Goal: Task Accomplishment & Management: Complete application form

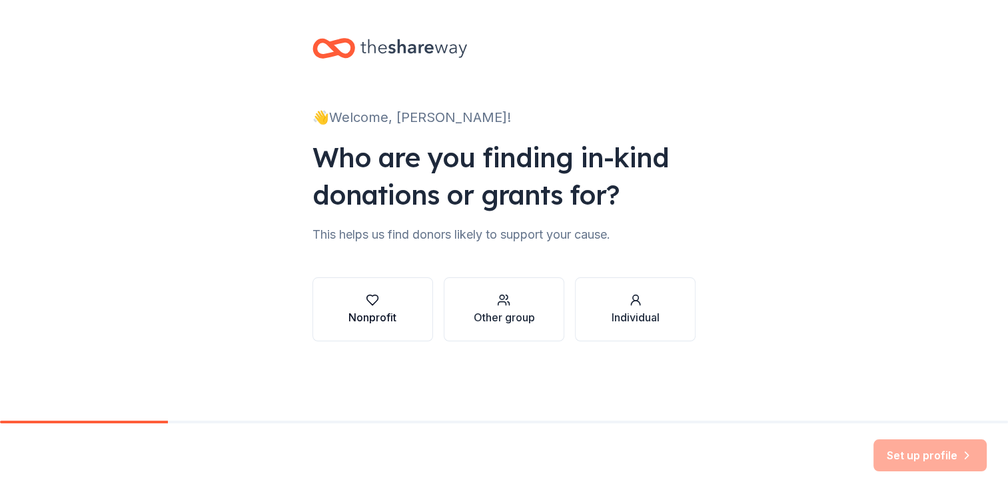
click at [370, 325] on div "Nonprofit" at bounding box center [373, 317] width 48 height 16
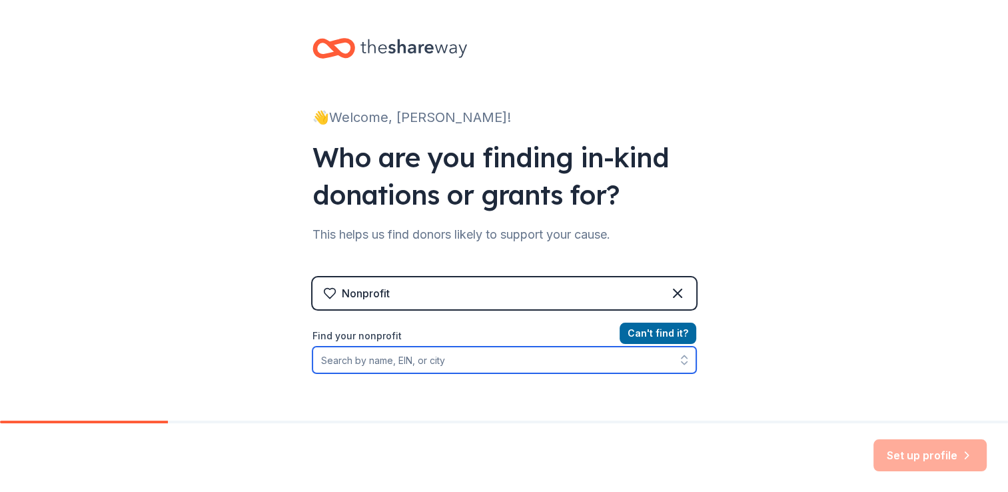
click at [423, 359] on input "Find your nonprofit" at bounding box center [505, 360] width 384 height 27
click at [401, 359] on input "Find your nonprofit" at bounding box center [505, 360] width 384 height 27
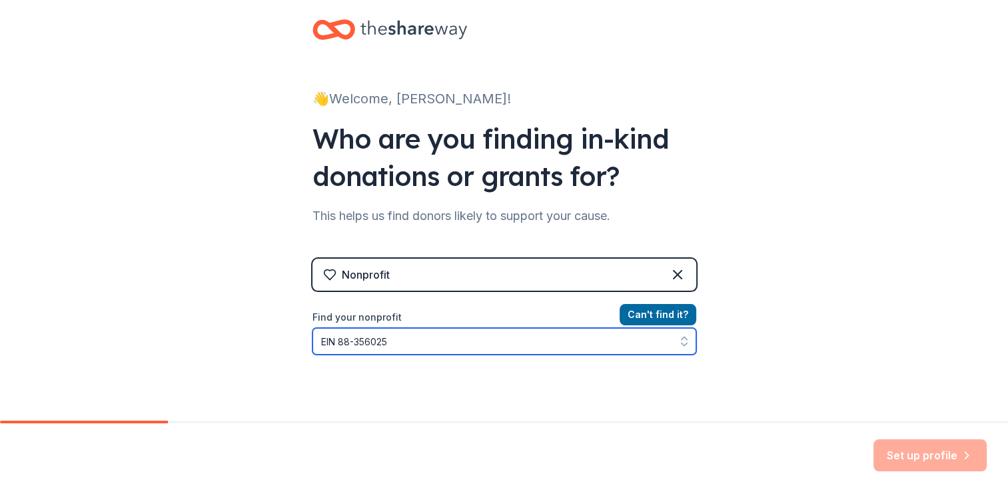
type input "EIN 88-3560251"
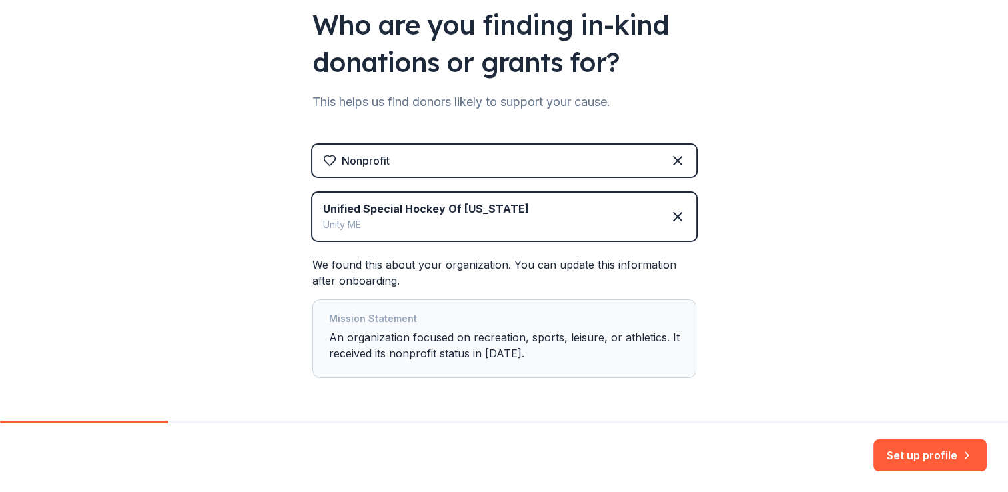
scroll to position [180, 0]
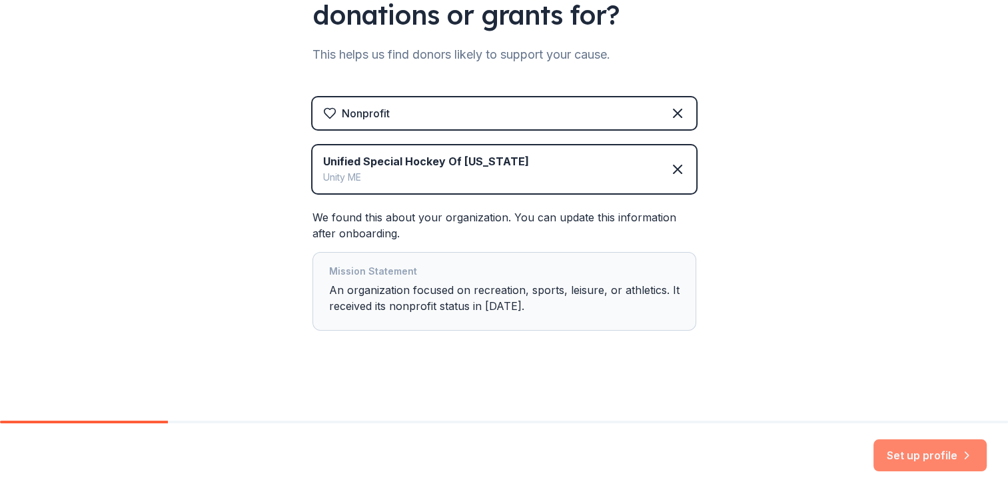
click at [923, 459] on button "Set up profile" at bounding box center [930, 455] width 113 height 32
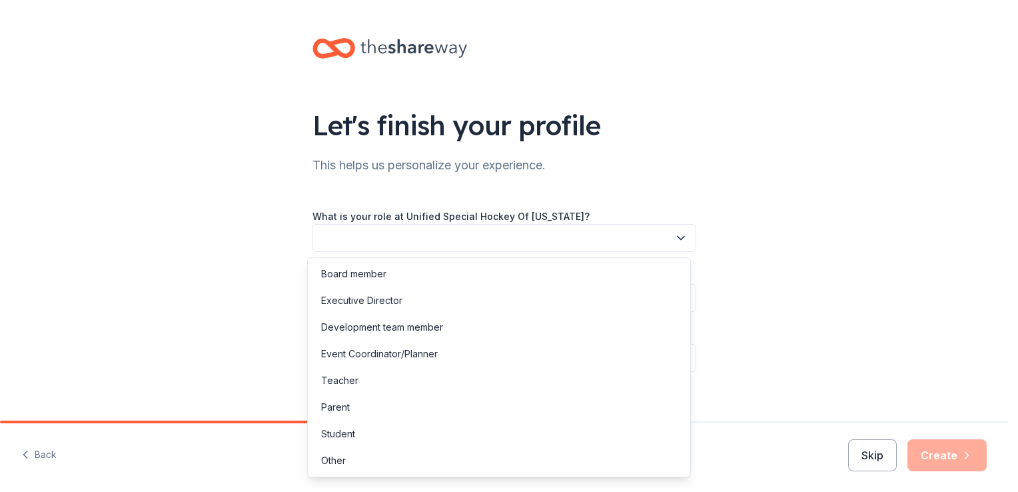
click at [678, 239] on icon "button" at bounding box center [681, 238] width 7 height 3
click at [334, 408] on div "Parent" at bounding box center [335, 407] width 29 height 16
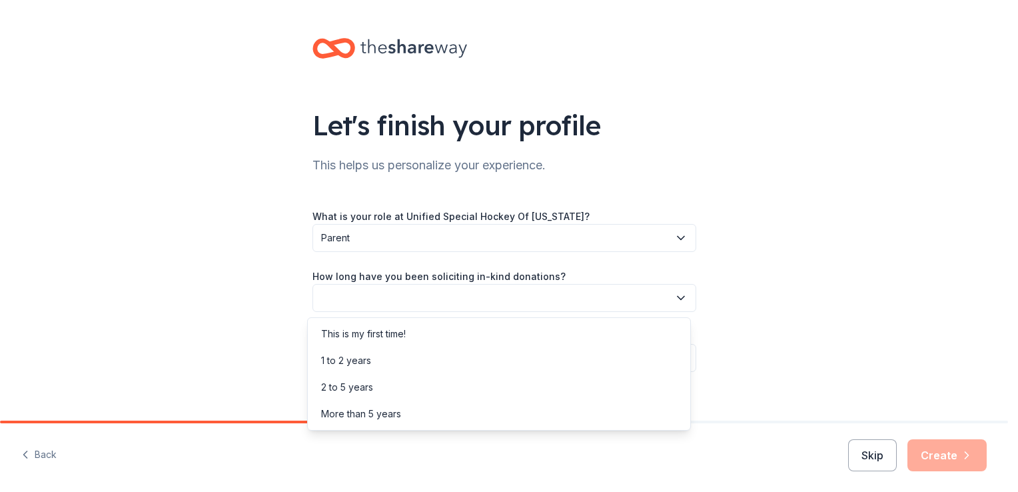
click at [674, 300] on icon "button" at bounding box center [680, 297] width 13 height 13
click at [384, 332] on div "This is my first time!" at bounding box center [363, 334] width 85 height 16
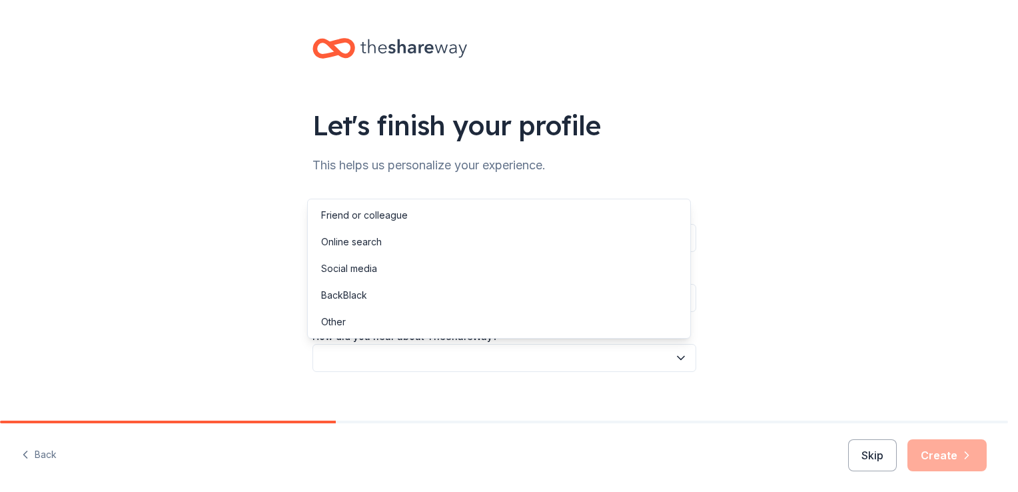
click at [675, 361] on icon "button" at bounding box center [680, 357] width 13 height 13
click at [359, 245] on div "Online search" at bounding box center [351, 242] width 61 height 16
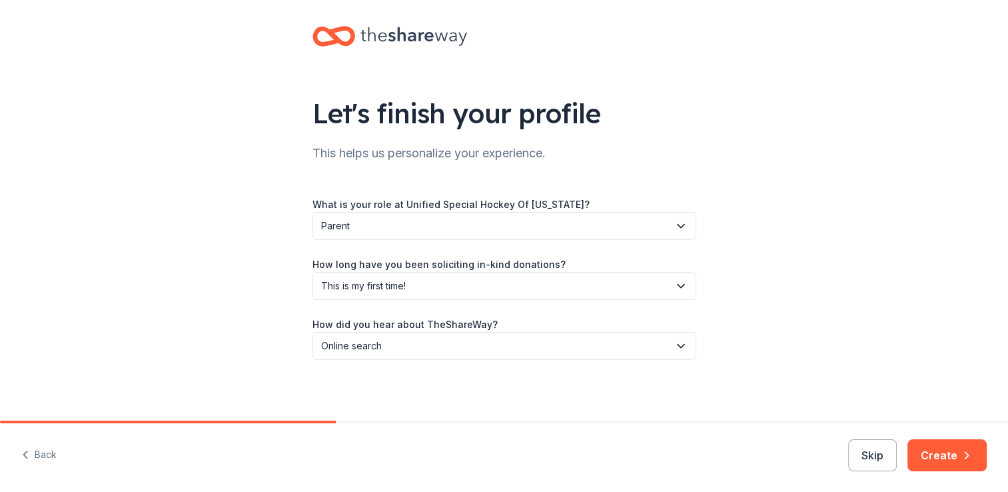
scroll to position [15, 0]
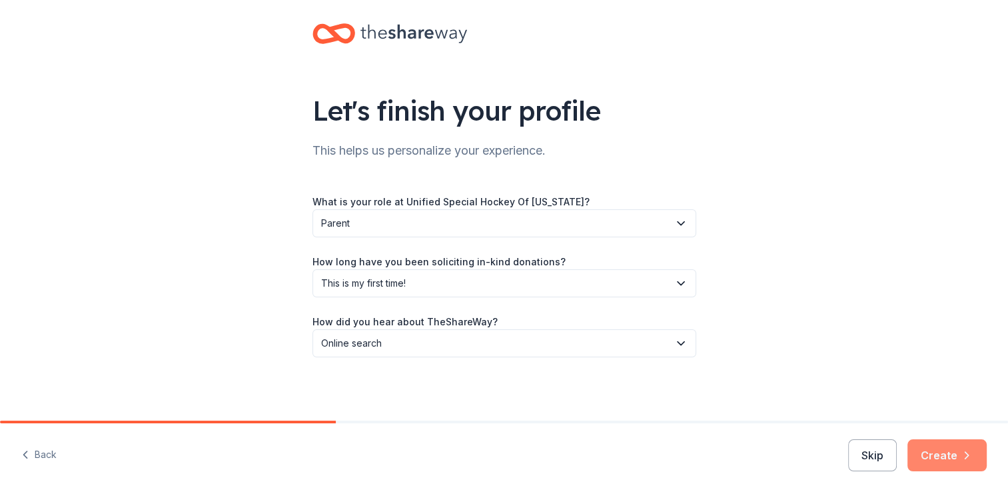
click at [936, 459] on button "Create" at bounding box center [947, 455] width 79 height 32
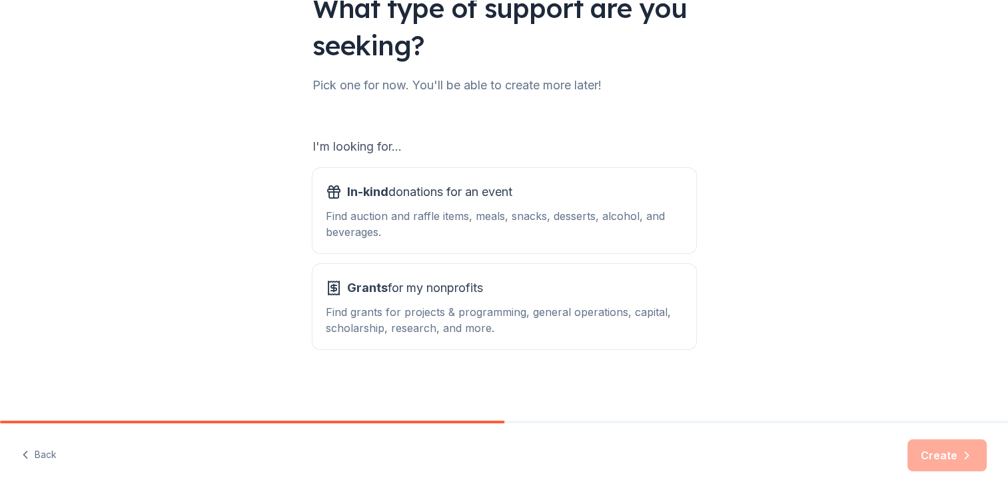
scroll to position [117, 0]
click at [483, 217] on div "Find auction and raffle items, meals, snacks, desserts, alcohol, and beverages." at bounding box center [504, 224] width 357 height 32
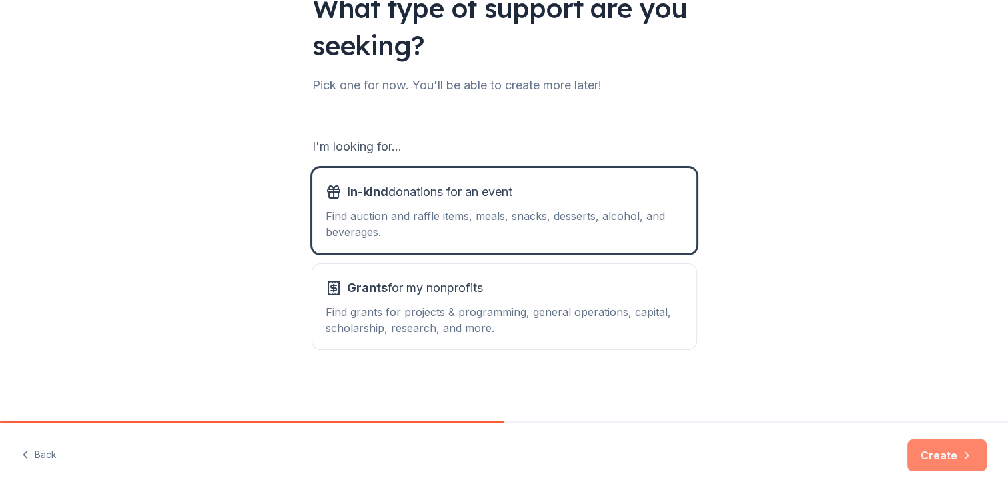
click at [943, 450] on button "Create" at bounding box center [947, 455] width 79 height 32
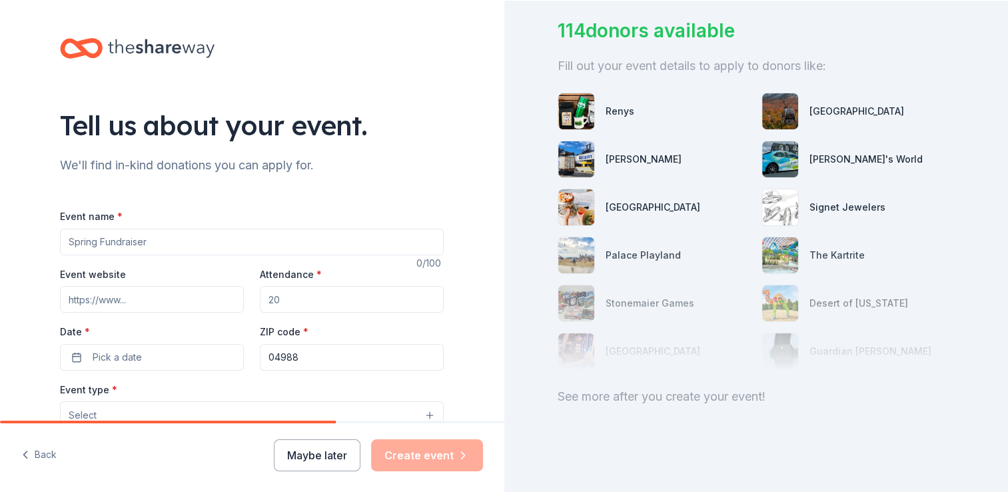
click at [164, 245] on input "Event name *" at bounding box center [252, 242] width 384 height 27
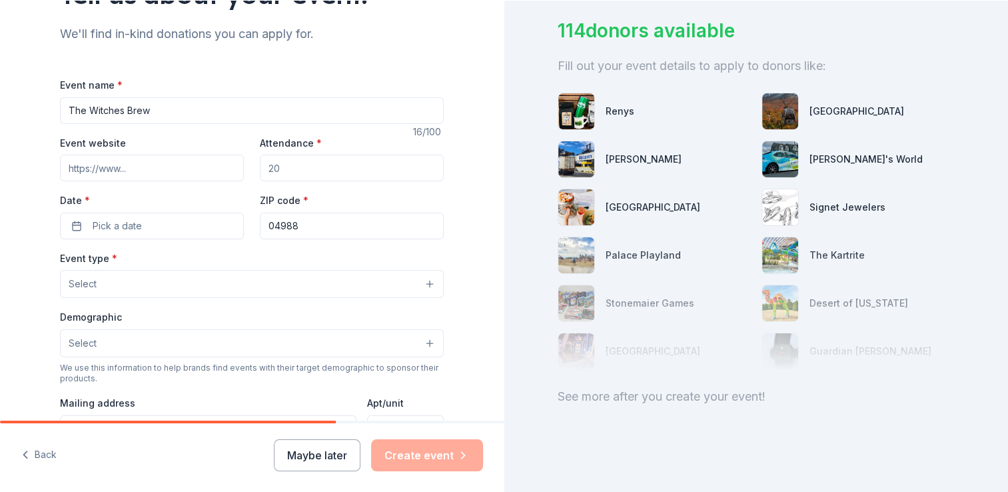
scroll to position [133, 0]
type input "The Witches Brew"
click at [155, 167] on input "Event website" at bounding box center [152, 166] width 184 height 27
type input "[DOMAIN_NAME]"
click at [292, 165] on input "Attendance *" at bounding box center [352, 166] width 184 height 27
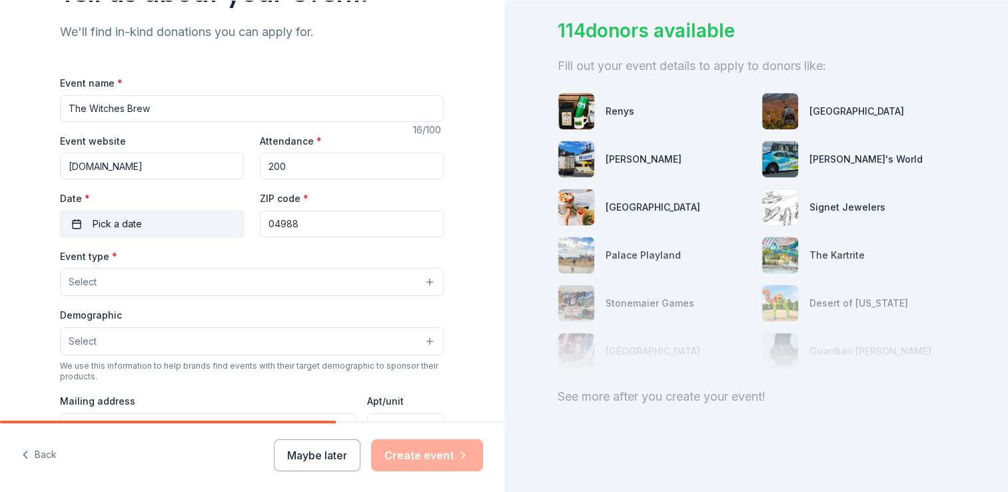
type input "200"
click at [157, 223] on button "Pick a date" at bounding box center [152, 224] width 184 height 27
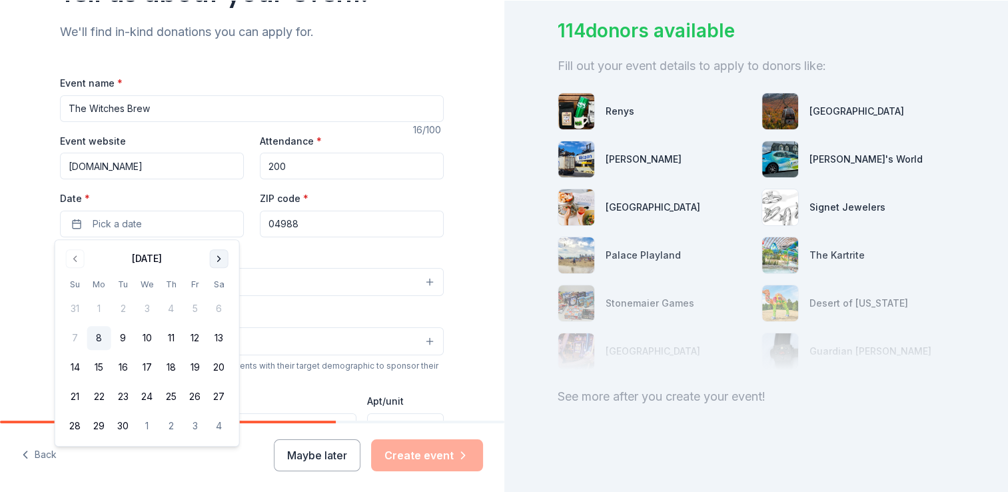
click at [219, 259] on button "Go to next month" at bounding box center [219, 258] width 19 height 19
click at [219, 309] on button "4" at bounding box center [219, 309] width 24 height 24
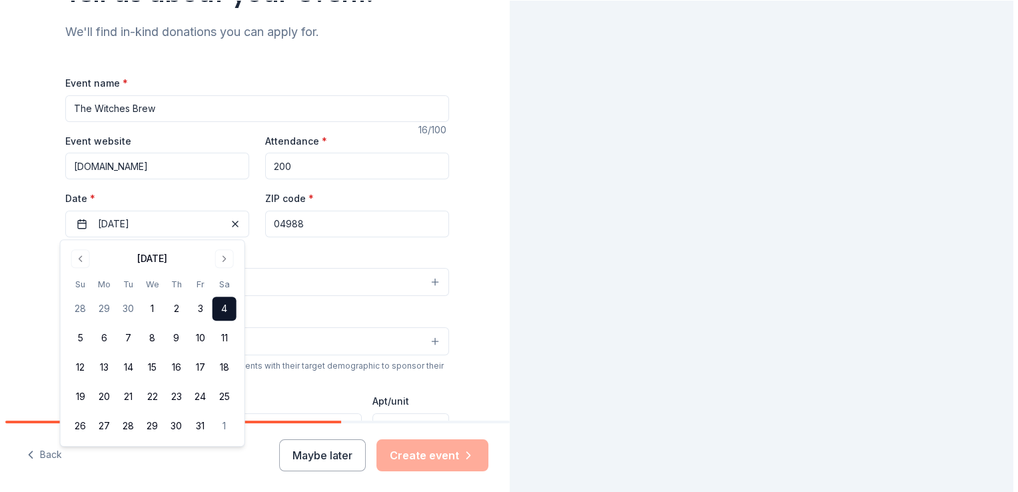
scroll to position [0, 0]
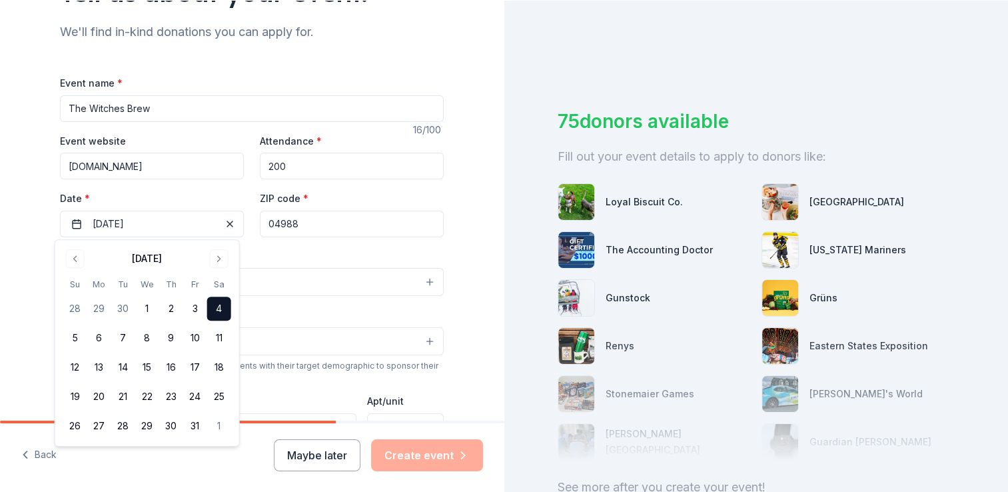
drag, startPoint x: 319, startPoint y: 202, endPoint x: 295, endPoint y: 228, distance: 35.4
click at [319, 203] on div "ZIP code * 04988" at bounding box center [352, 213] width 184 height 47
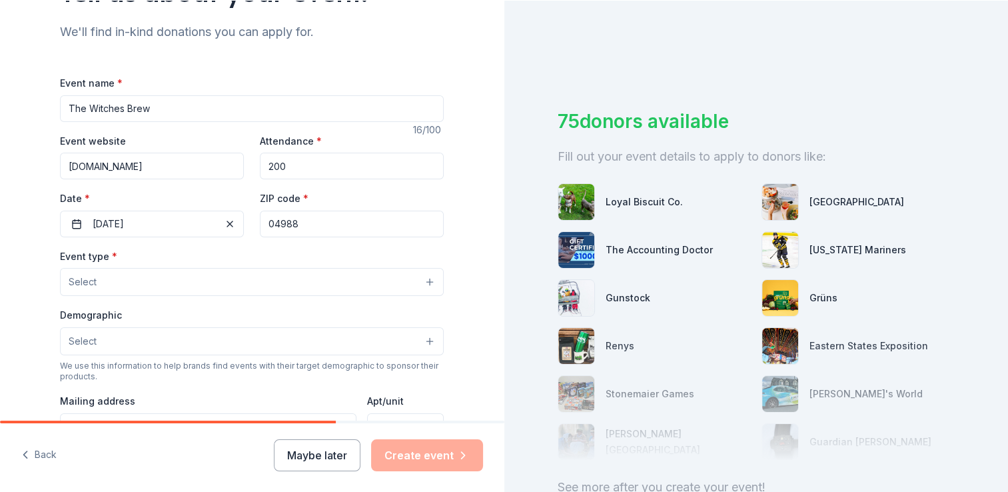
click at [309, 220] on input "04988" at bounding box center [352, 224] width 184 height 27
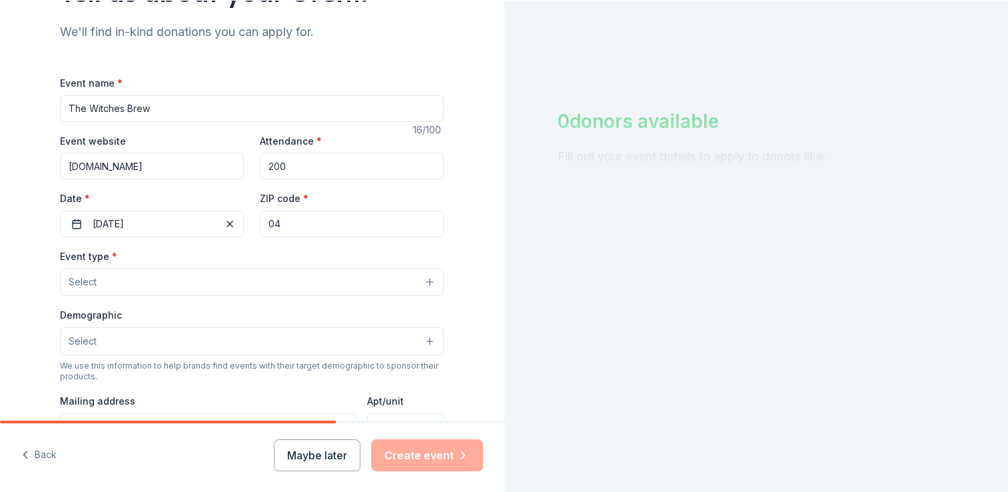
type input "04401"
type input "cindy72499@aol.com"
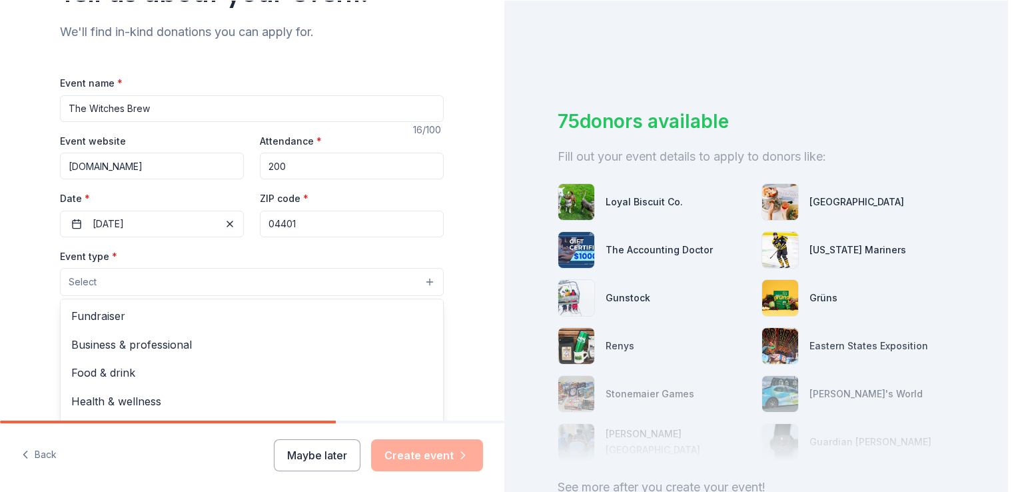
click at [125, 283] on button "Select" at bounding box center [252, 282] width 384 height 28
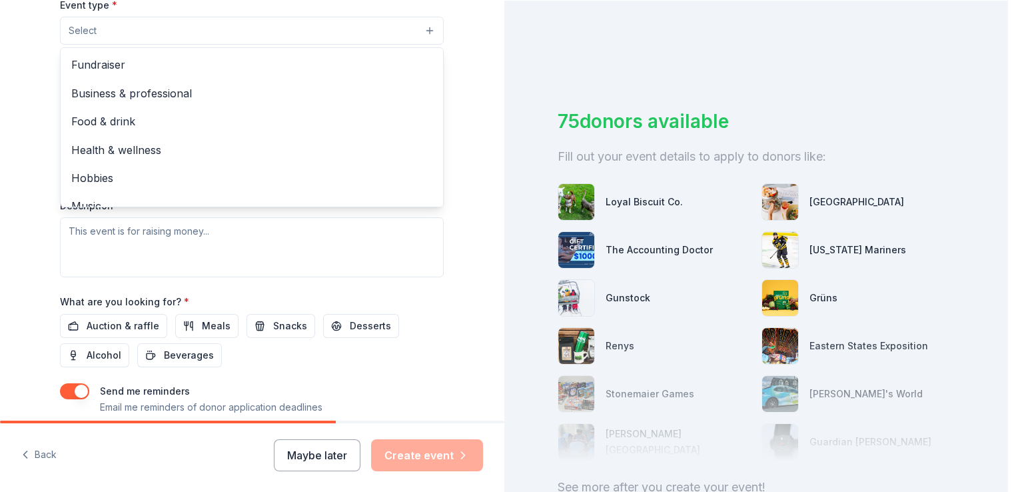
scroll to position [400, 0]
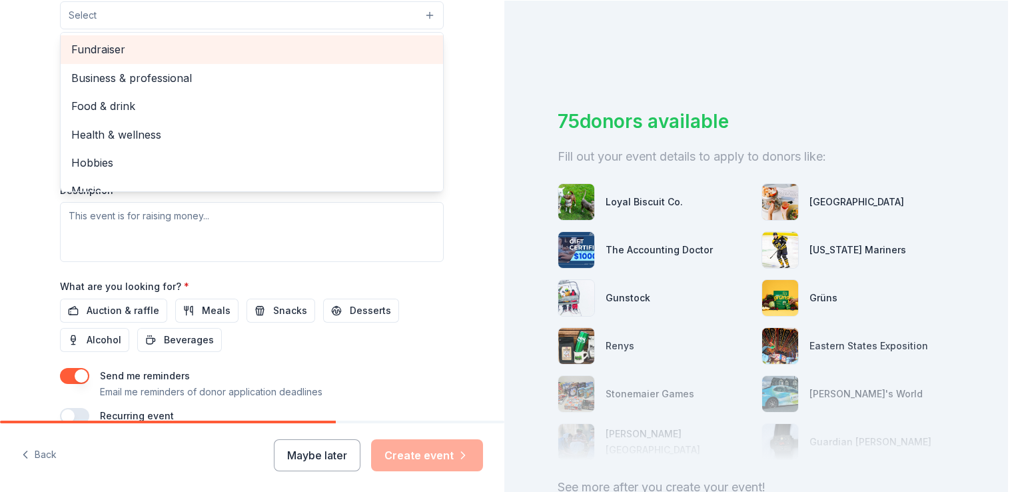
click at [107, 47] on span "Fundraiser" at bounding box center [251, 49] width 361 height 17
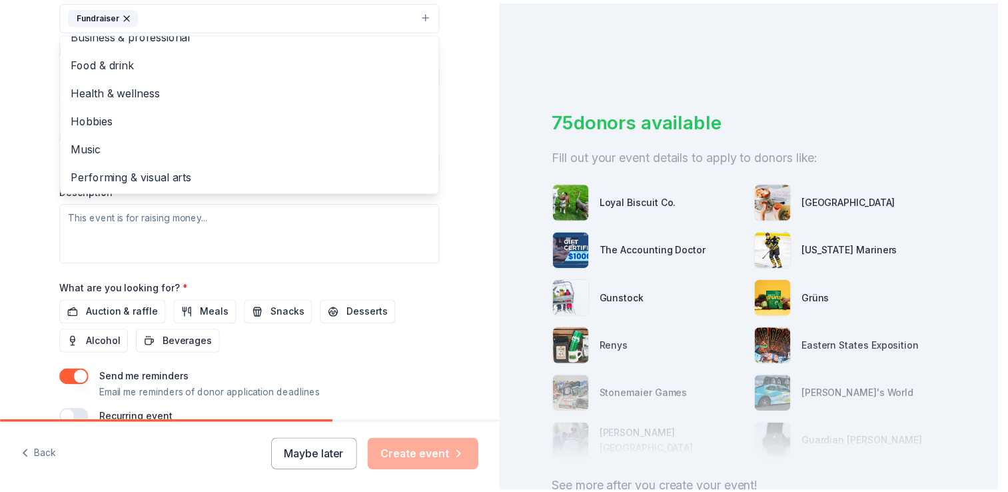
scroll to position [0, 0]
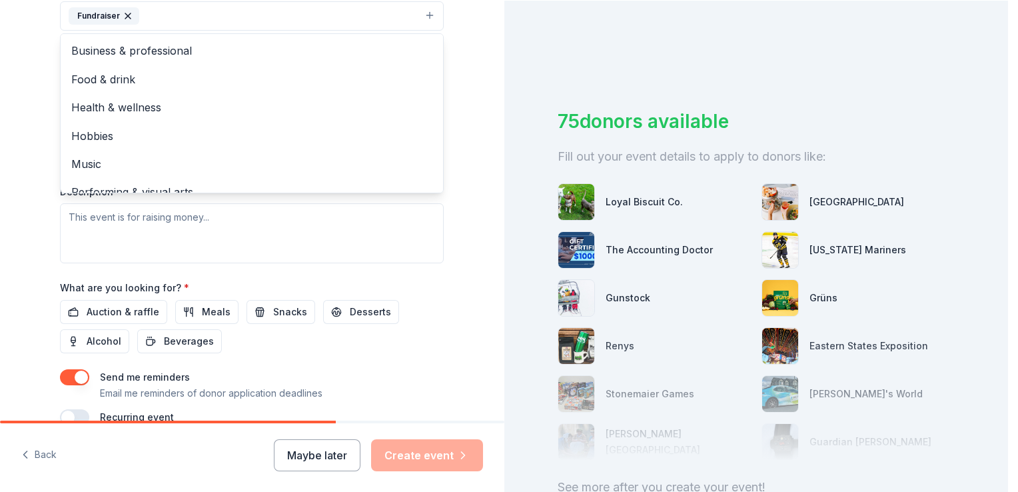
click at [24, 239] on div "Tell us about your event. We'll find in-kind donations you can apply for. Event…" at bounding box center [252, 45] width 505 height 888
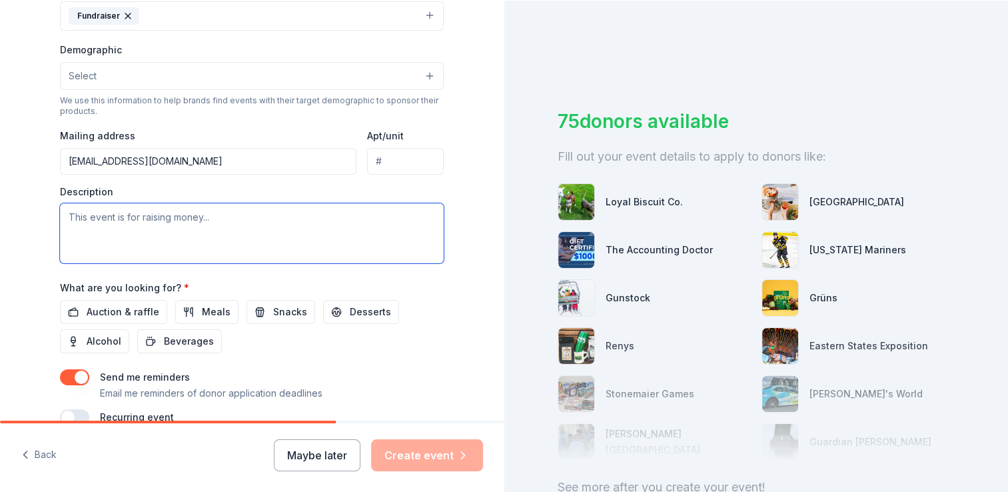
click at [73, 217] on textarea at bounding box center [252, 233] width 384 height 60
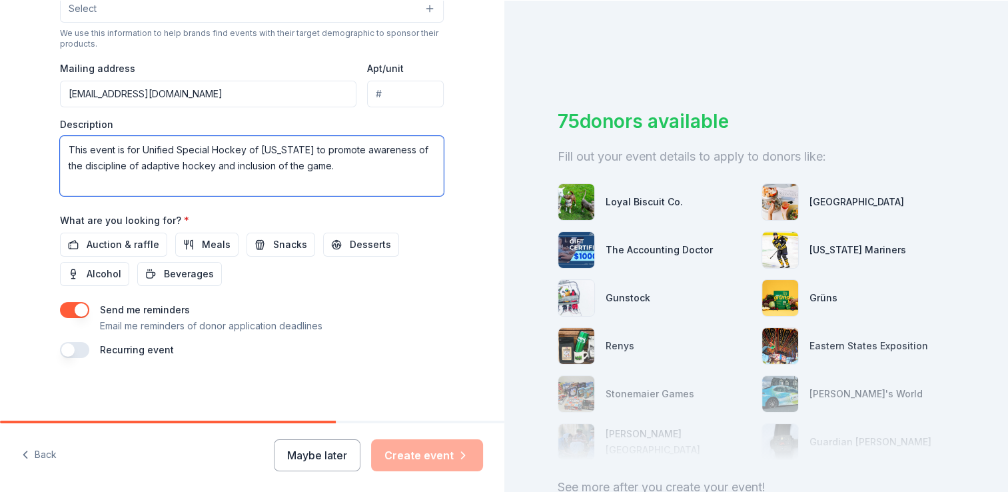
scroll to position [468, 0]
type textarea "This event is for Unified Special Hockey of [US_STATE] to promote awareness of …"
click at [107, 244] on span "Auction & raffle" at bounding box center [123, 244] width 73 height 16
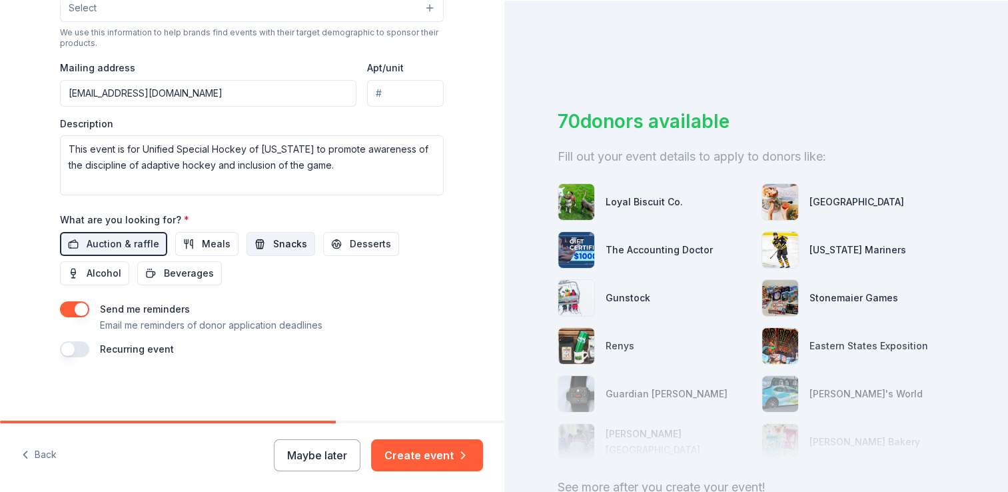
click at [287, 247] on span "Snacks" at bounding box center [290, 244] width 34 height 16
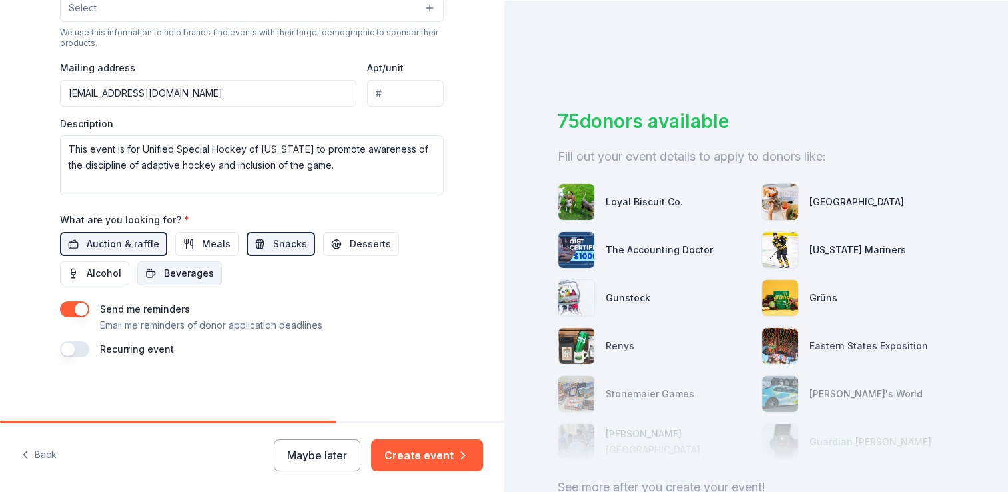
click at [191, 279] on span "Beverages" at bounding box center [189, 273] width 50 height 16
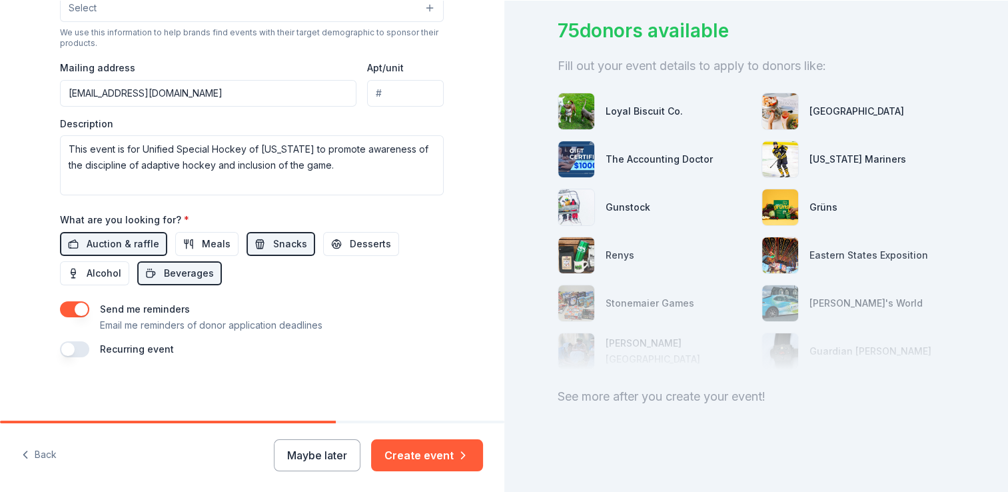
scroll to position [101, 0]
click at [439, 458] on button "Create event" at bounding box center [427, 455] width 112 height 32
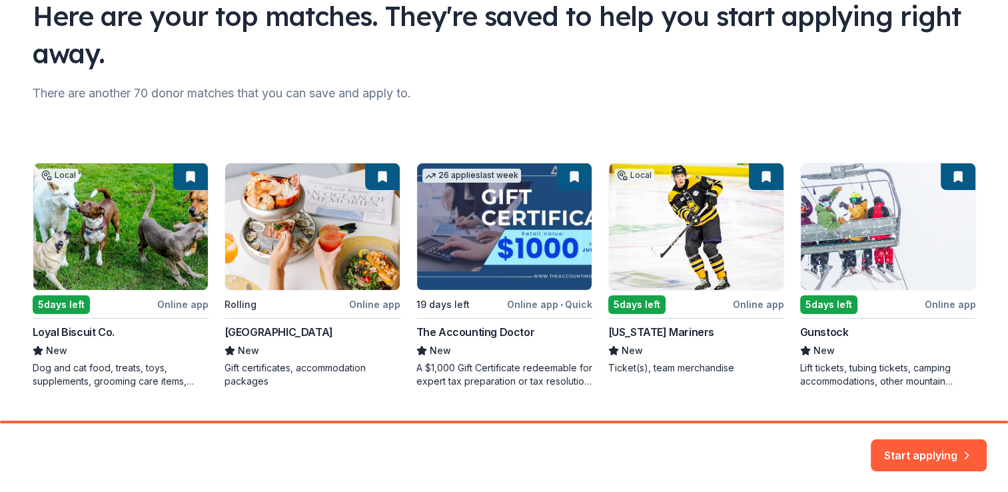
scroll to position [140, 0]
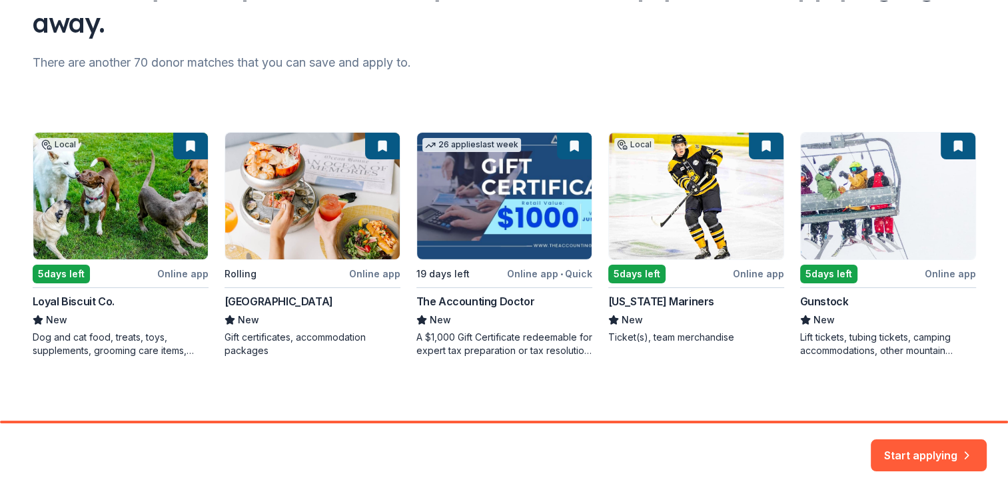
click at [668, 295] on div "Local 5 days left Online app Loyal Biscuit Co. New Dog and cat food, treats, to…" at bounding box center [505, 244] width 944 height 225
click at [666, 335] on div "Local 5 days left Online app Loyal Biscuit Co. New Dog and cat food, treats, to…" at bounding box center [505, 244] width 944 height 225
drag, startPoint x: 626, startPoint y: 311, endPoint x: 628, endPoint y: 297, distance: 13.5
click at [628, 297] on div "Local 5 days left Online app Loyal Biscuit Co. New Dog and cat food, treats, to…" at bounding box center [505, 244] width 944 height 225
click at [924, 451] on button "Start applying" at bounding box center [929, 447] width 116 height 32
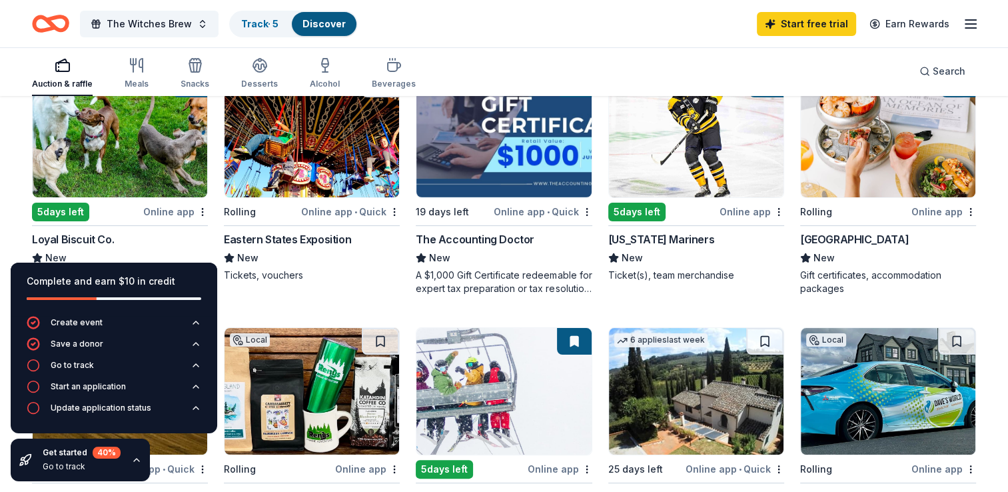
scroll to position [200, 0]
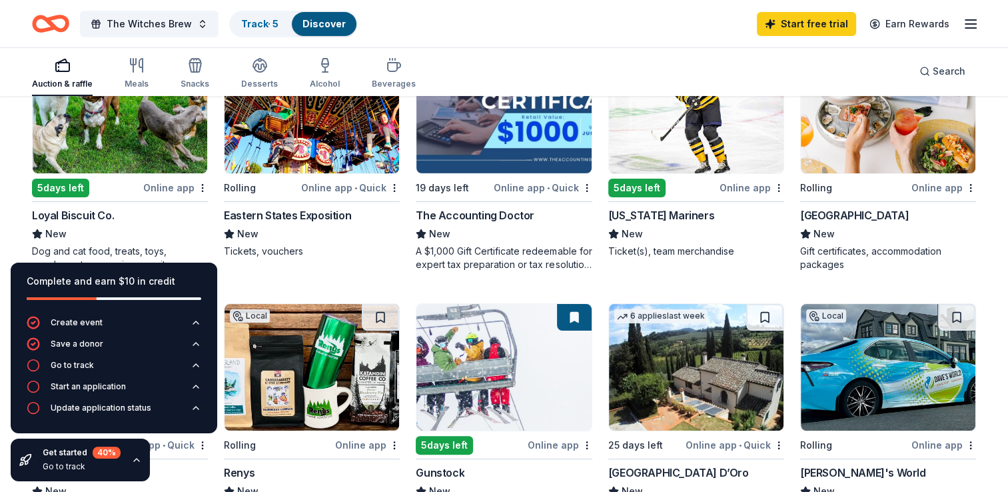
click at [747, 185] on div "Online app" at bounding box center [752, 187] width 65 height 17
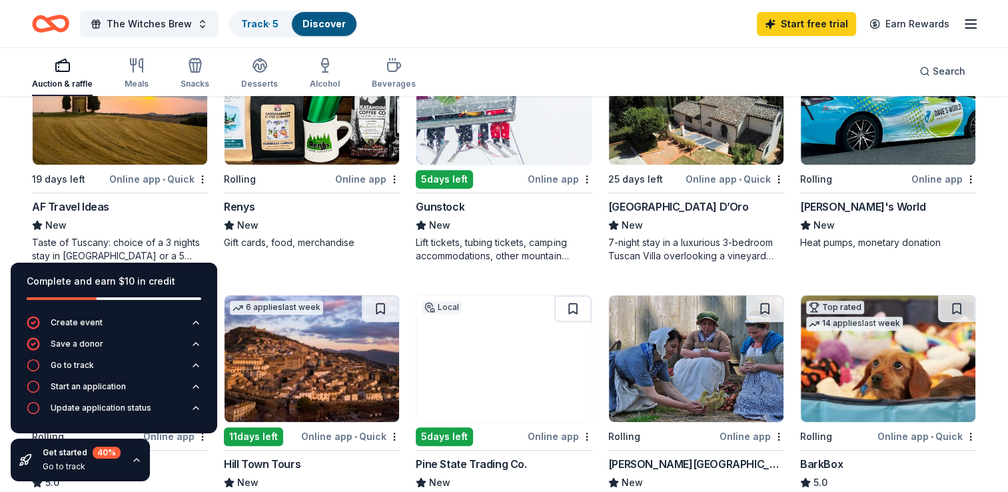
scroll to position [467, 0]
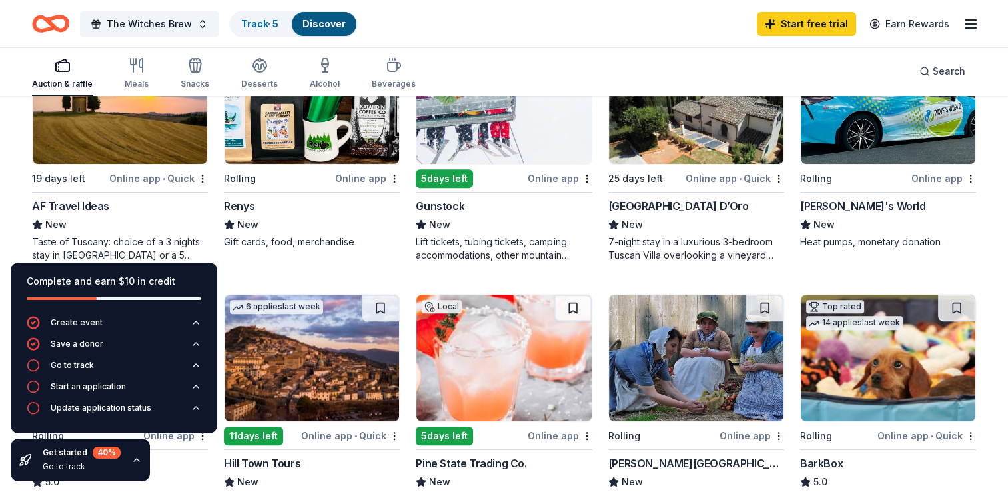
click at [245, 179] on div "Rolling" at bounding box center [240, 179] width 32 height 16
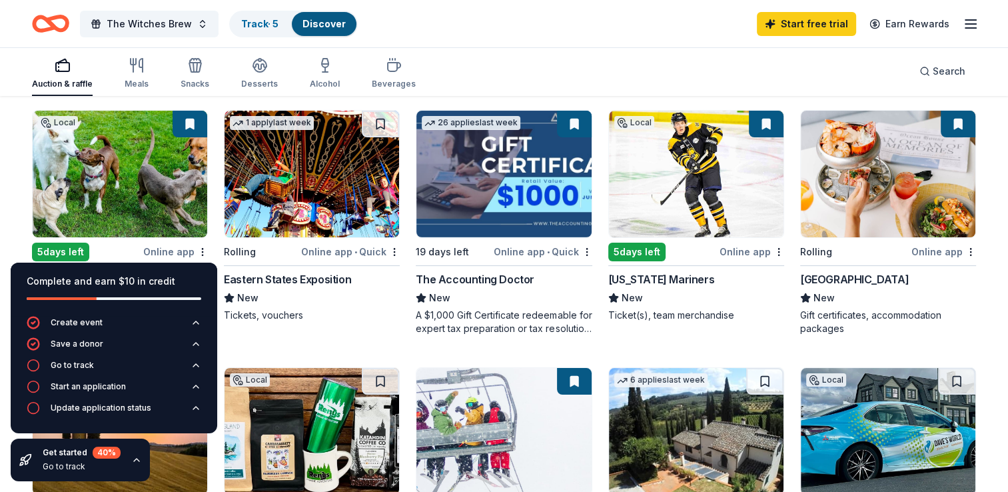
scroll to position [50, 0]
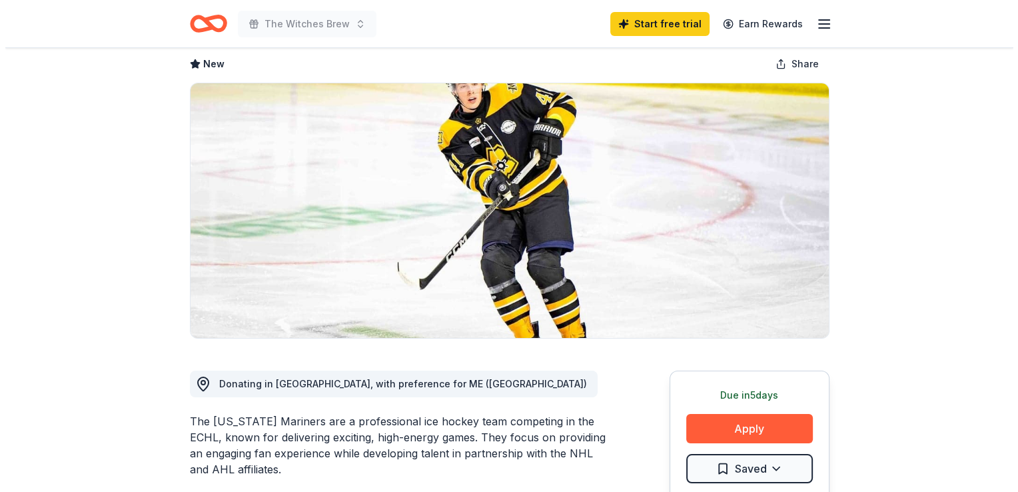
scroll to position [200, 0]
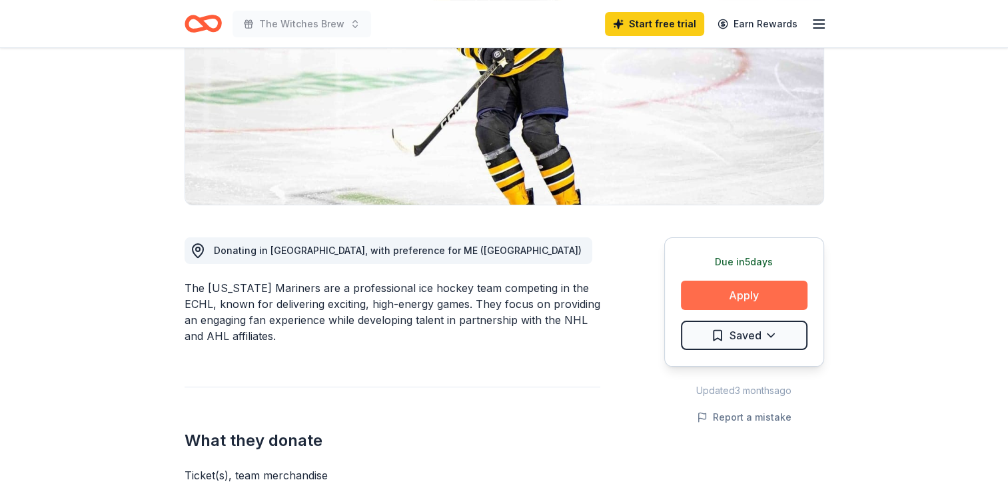
click at [750, 294] on button "Apply" at bounding box center [744, 295] width 127 height 29
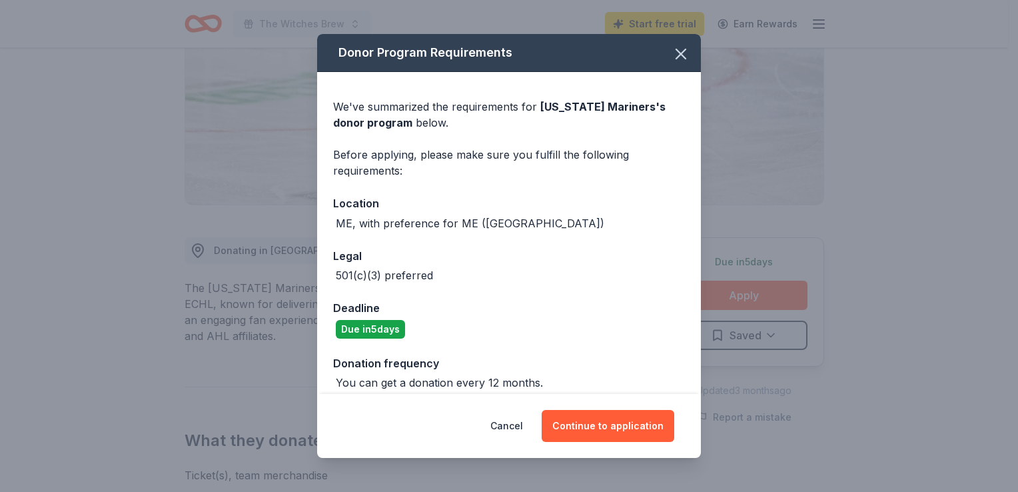
scroll to position [12, 0]
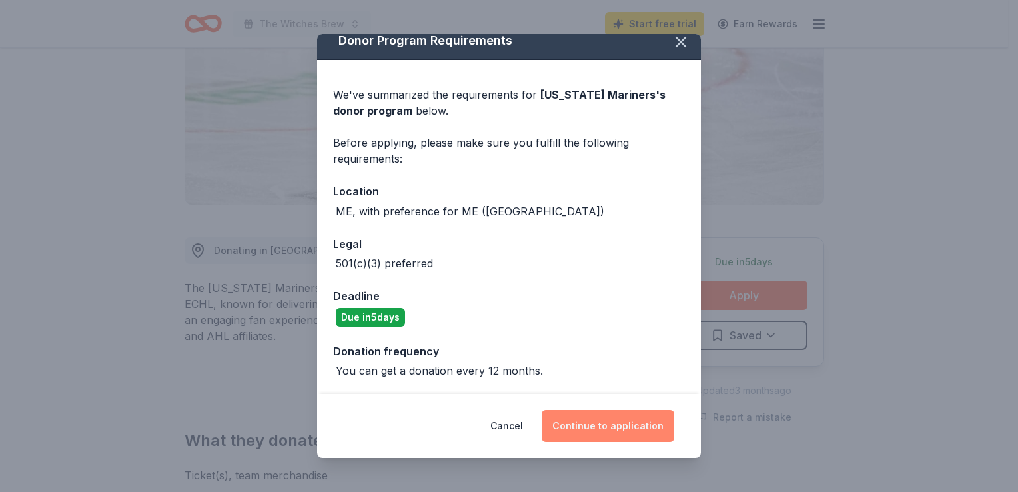
click at [592, 429] on button "Continue to application" at bounding box center [608, 426] width 133 height 32
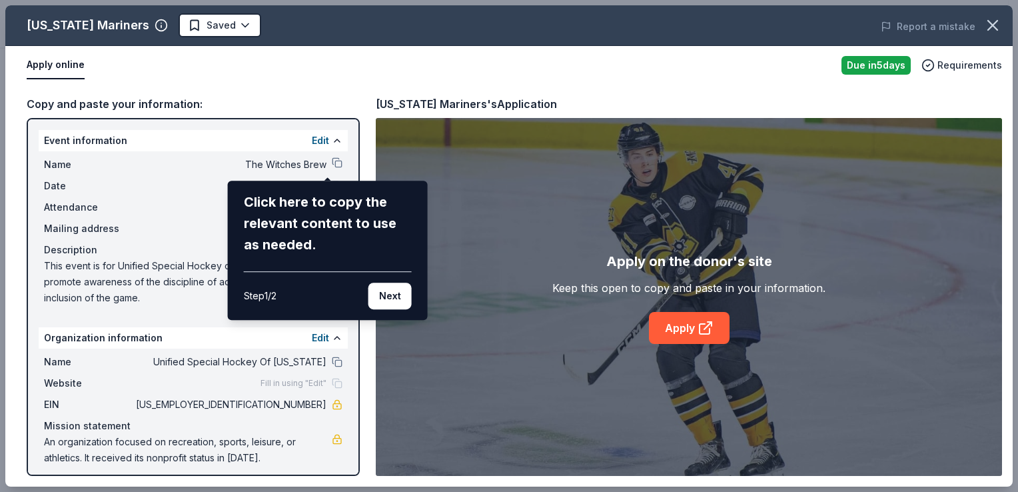
click at [327, 213] on div "Click here to copy the relevant content to use as needed." at bounding box center [328, 223] width 168 height 64
click at [329, 201] on div "Click here to copy the relevant content to use as needed." at bounding box center [328, 223] width 168 height 64
drag, startPoint x: 320, startPoint y: 225, endPoint x: 345, endPoint y: 277, distance: 57.5
click at [320, 232] on div "Click here to copy the relevant content to use as needed." at bounding box center [328, 223] width 168 height 64
click at [380, 299] on button "Next" at bounding box center [390, 296] width 43 height 27
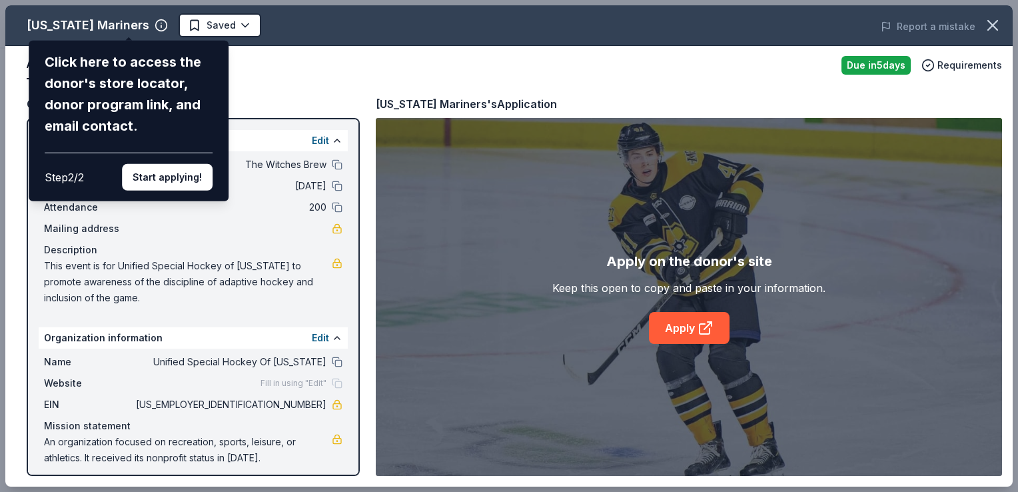
drag, startPoint x: 331, startPoint y: 60, endPoint x: 326, endPoint y: 67, distance: 8.1
click at [331, 61] on div "[US_STATE] Mariners Click here to access the donor's store locator, donor progr…" at bounding box center [509, 245] width 1008 height 481
click at [261, 82] on div "[US_STATE] Mariners Click here to access the donor's store locator, donor progr…" at bounding box center [509, 245] width 1008 height 481
click at [171, 179] on button "Start applying!" at bounding box center [167, 177] width 91 height 27
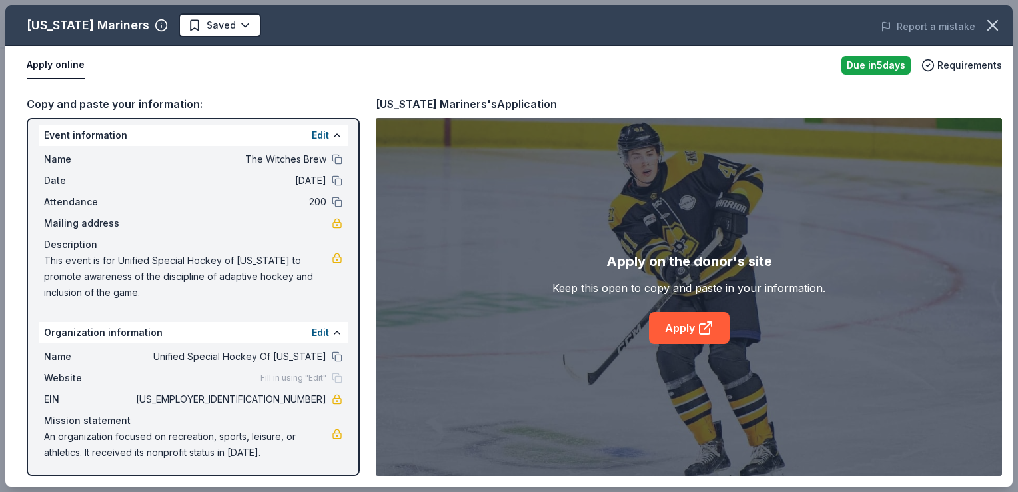
scroll to position [6, 0]
click at [313, 332] on button "Edit" at bounding box center [320, 332] width 17 height 16
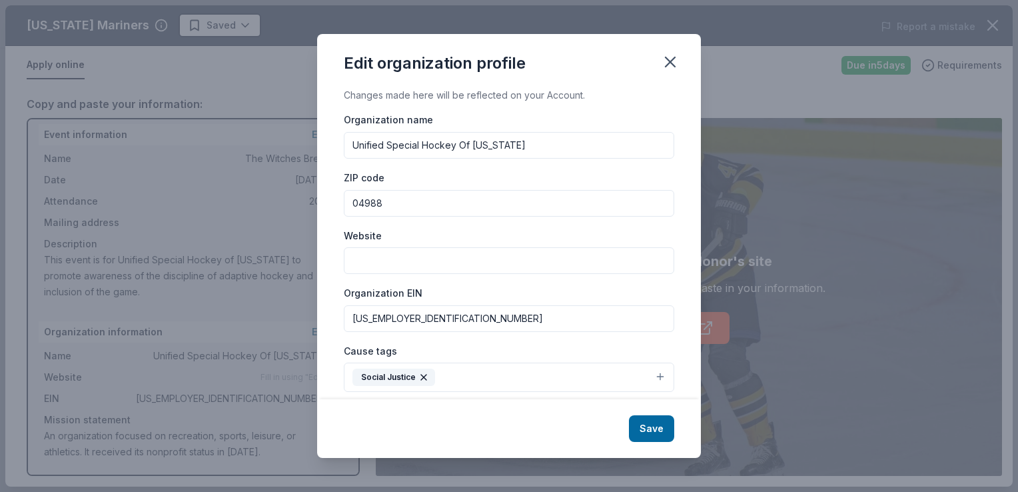
click at [397, 263] on input "Website" at bounding box center [509, 260] width 331 height 27
click at [380, 247] on div "Website" at bounding box center [509, 250] width 331 height 47
click at [383, 257] on input "Website" at bounding box center [509, 260] width 331 height 27
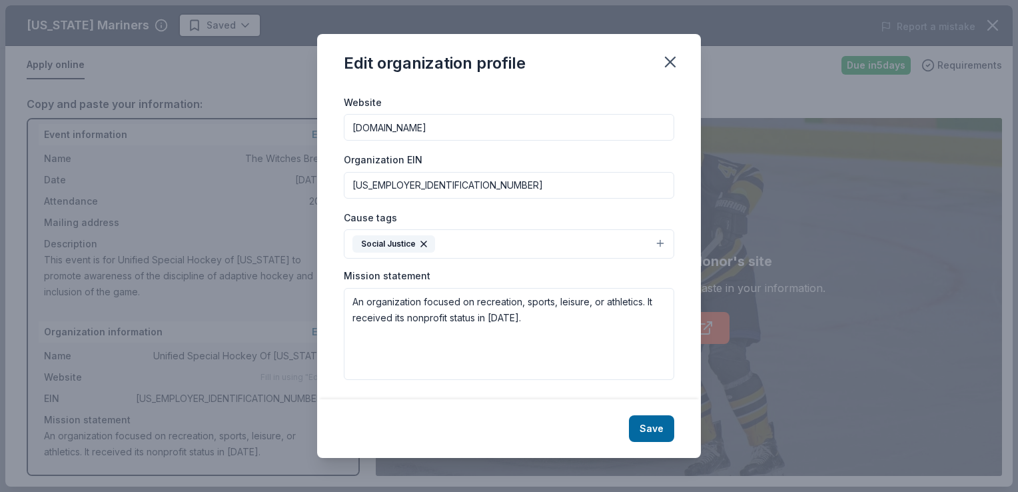
scroll to position [135, 0]
type input "[DOMAIN_NAME]"
click at [423, 243] on icon "button" at bounding box center [423, 242] width 5 height 5
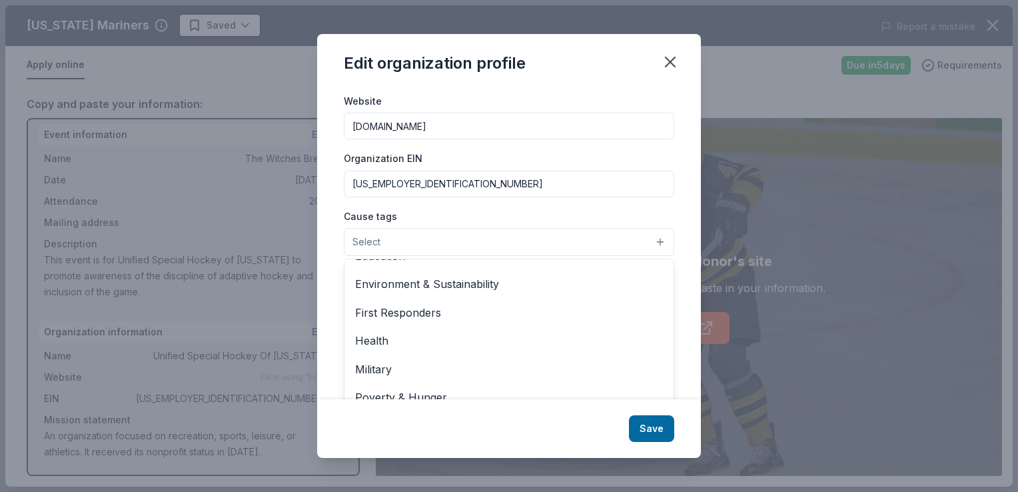
scroll to position [0, 0]
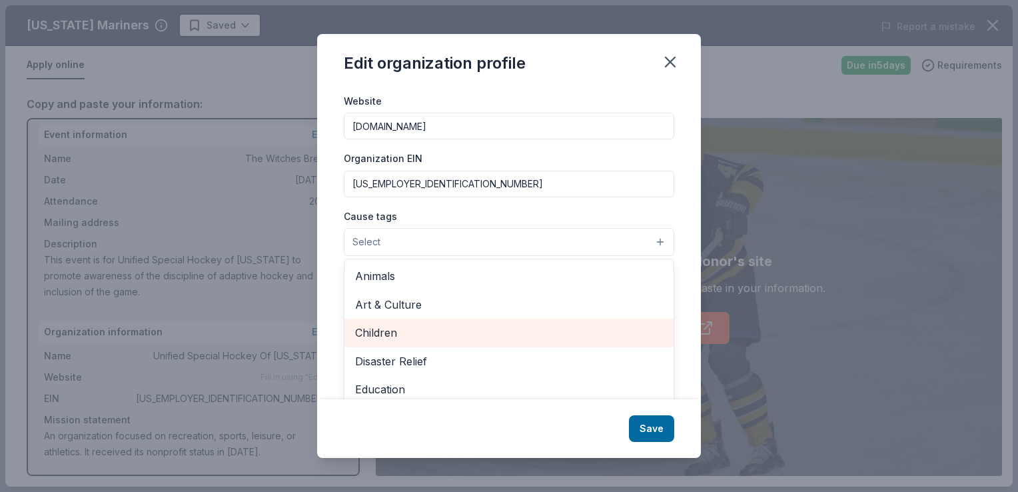
click at [367, 330] on span "Children" at bounding box center [509, 332] width 308 height 17
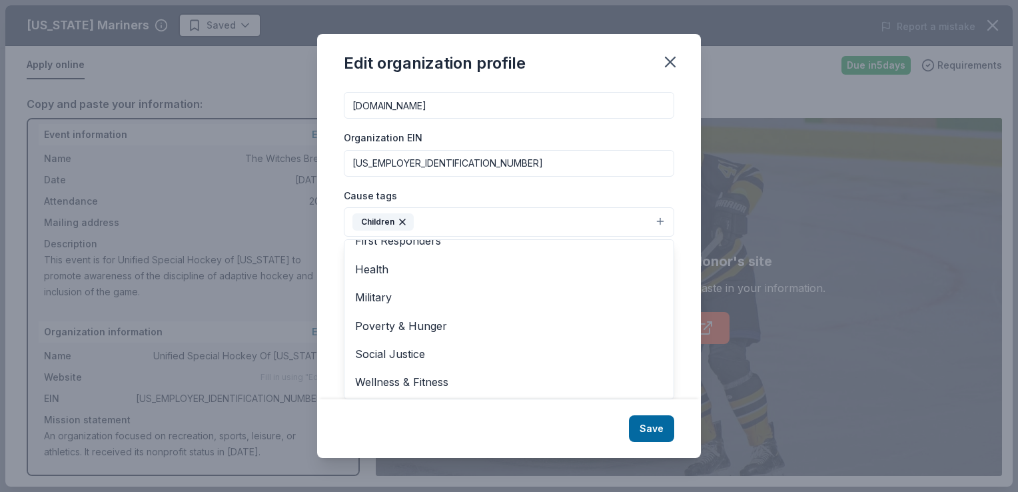
scroll to position [135, 0]
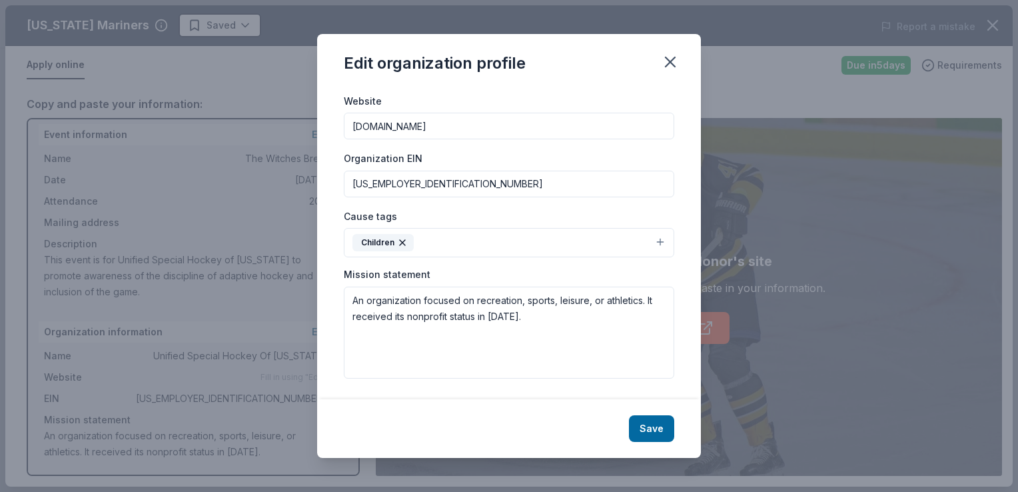
click at [651, 223] on div "Cause tags Children" at bounding box center [509, 233] width 331 height 50
click at [656, 430] on button "Save" at bounding box center [651, 428] width 45 height 27
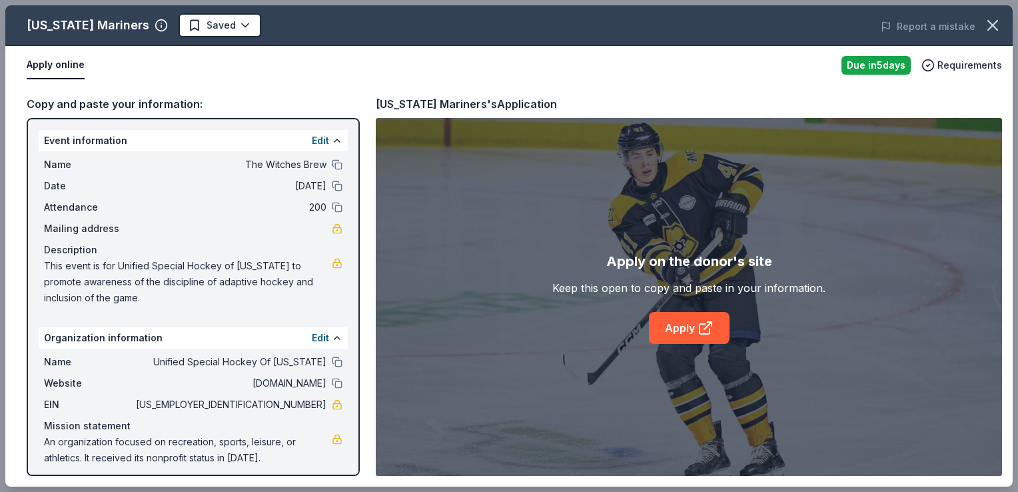
scroll to position [6, 0]
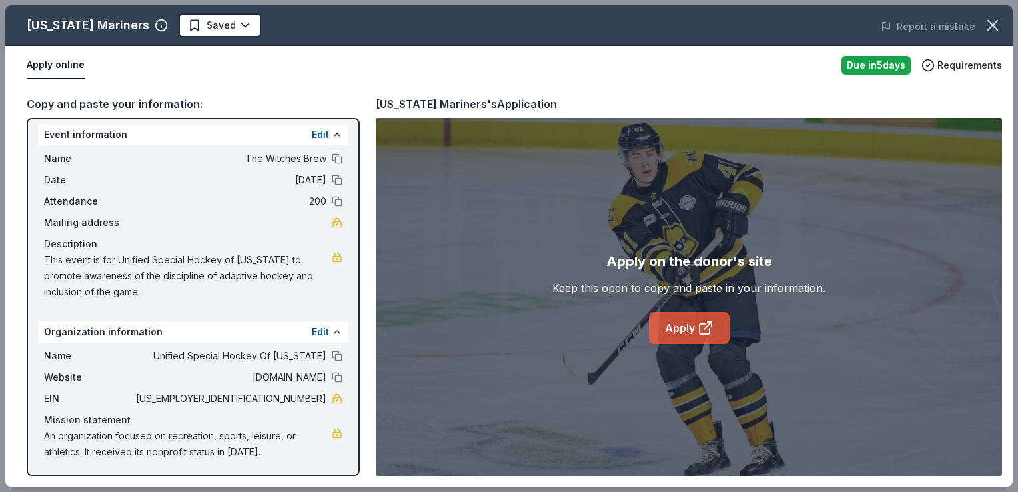
click at [668, 332] on link "Apply" at bounding box center [689, 328] width 81 height 32
click at [99, 104] on div "Copy and paste your information:" at bounding box center [193, 103] width 333 height 17
click at [100, 96] on div "Copy and paste your information:" at bounding box center [193, 103] width 333 height 17
click at [47, 68] on button "Apply online" at bounding box center [56, 65] width 58 height 28
click at [73, 67] on button "Apply online" at bounding box center [56, 65] width 58 height 28
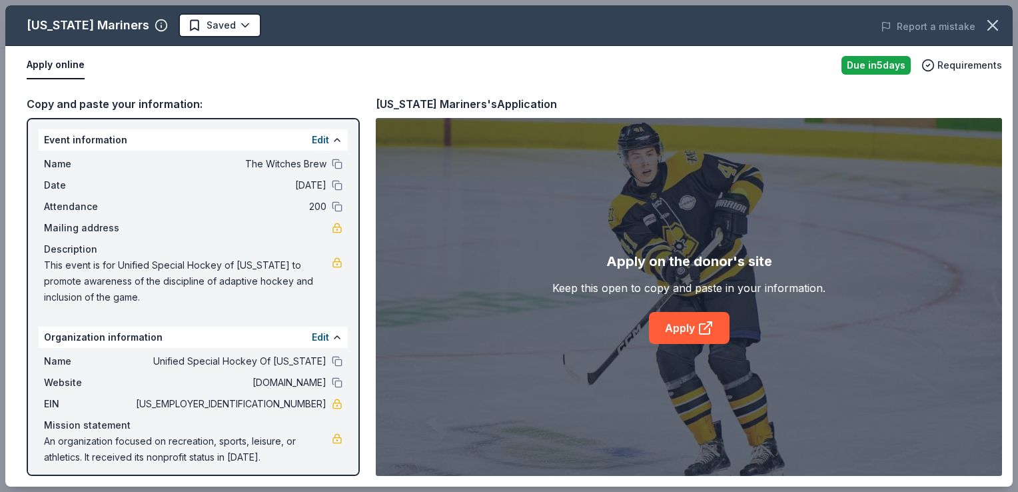
scroll to position [0, 0]
click at [332, 137] on button at bounding box center [337, 140] width 11 height 11
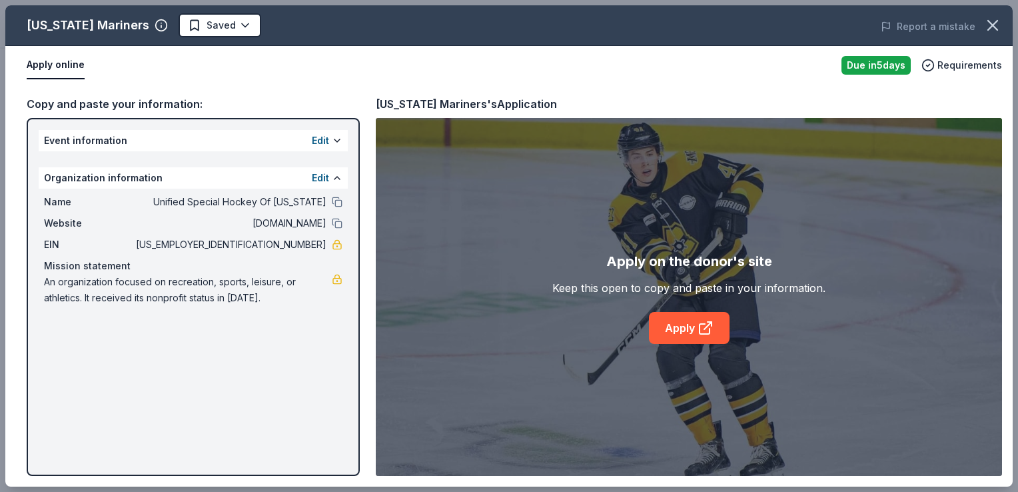
click at [331, 137] on div "Edit" at bounding box center [327, 141] width 31 height 16
click at [336, 141] on button at bounding box center [337, 140] width 11 height 11
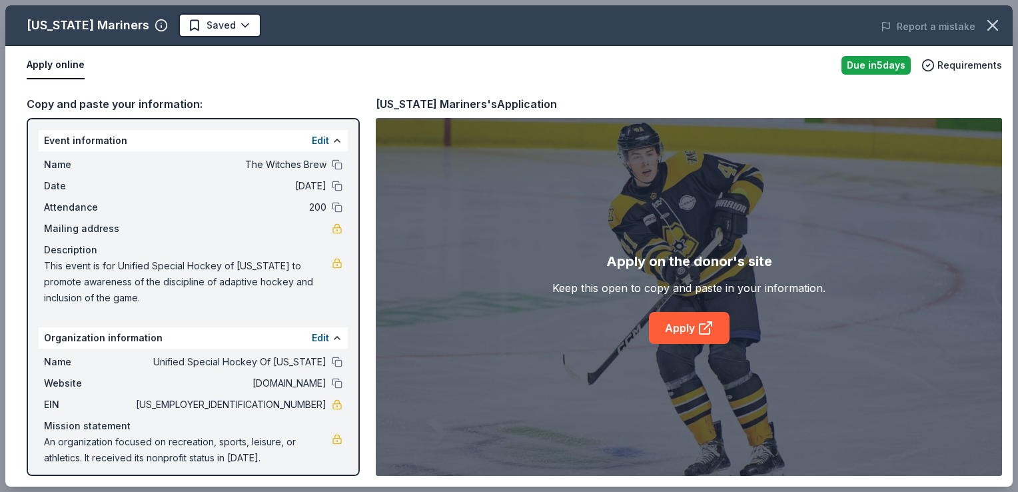
click at [163, 104] on div "Copy and paste your information:" at bounding box center [193, 103] width 333 height 17
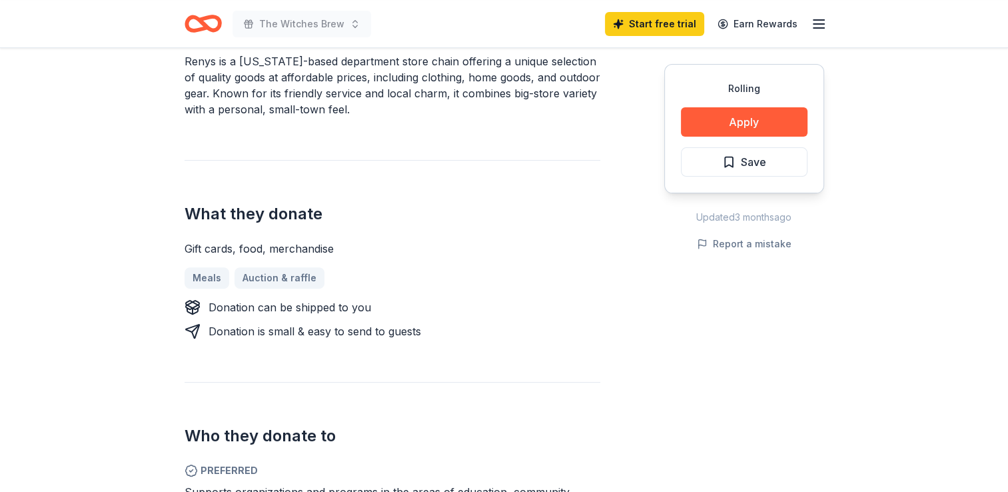
scroll to position [400, 0]
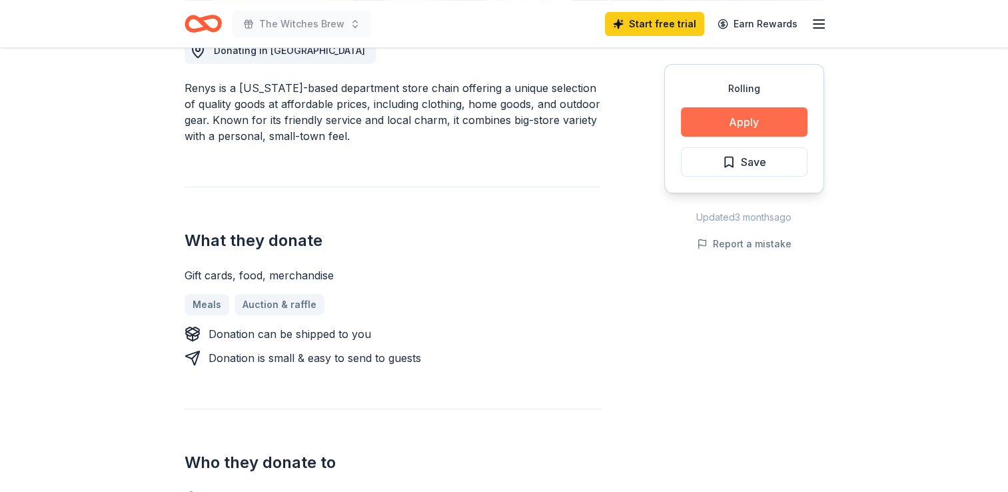
click at [732, 121] on button "Apply" at bounding box center [744, 121] width 127 height 29
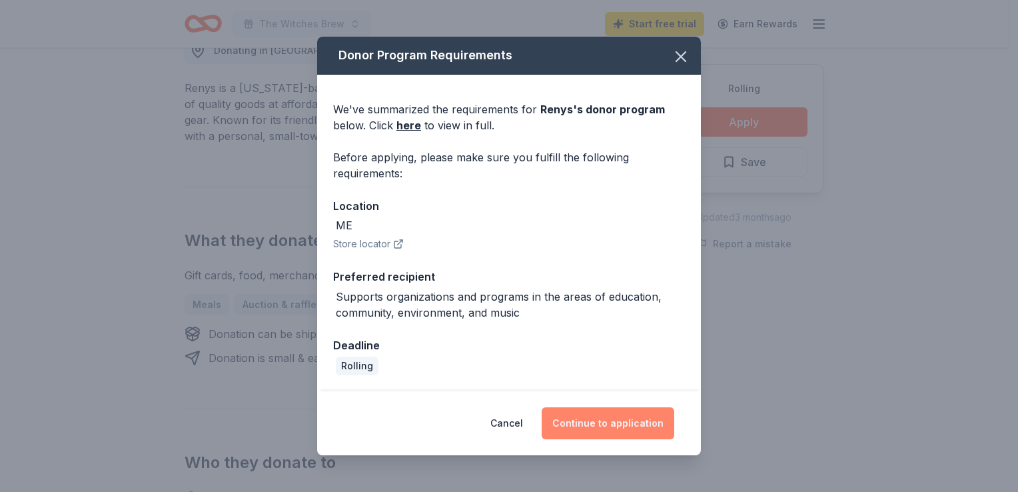
click at [597, 427] on button "Continue to application" at bounding box center [608, 423] width 133 height 32
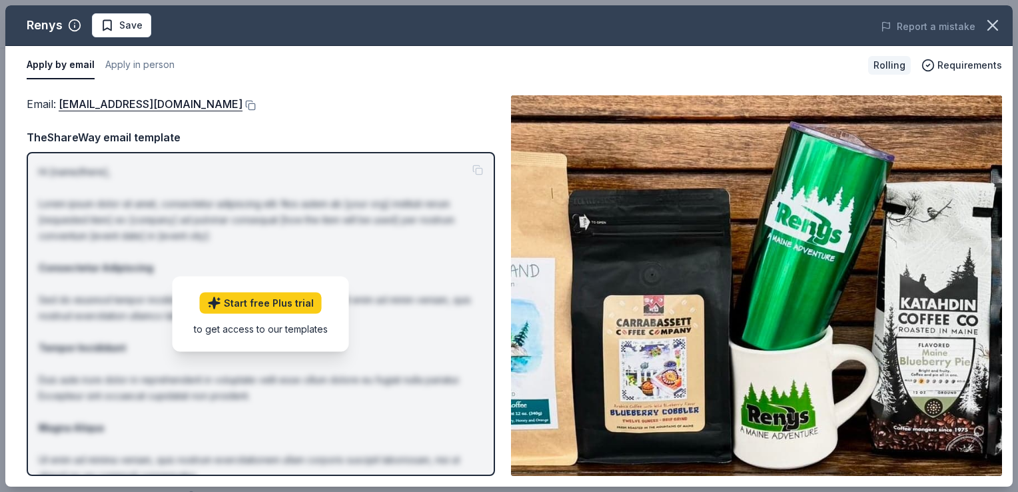
click at [388, 122] on div "Email : feedback@renys.com TheShareWay email template Hi [name/there], Lorem ip…" at bounding box center [261, 285] width 469 height 381
drag, startPoint x: 294, startPoint y: 105, endPoint x: 154, endPoint y: 16, distance: 166.0
click at [293, 105] on div "Email : feedback@renys.com" at bounding box center [261, 103] width 469 height 17
click at [264, 53] on div "Apply by email Apply in person" at bounding box center [442, 65] width 831 height 28
click at [990, 24] on icon "button" at bounding box center [993, 25] width 19 height 19
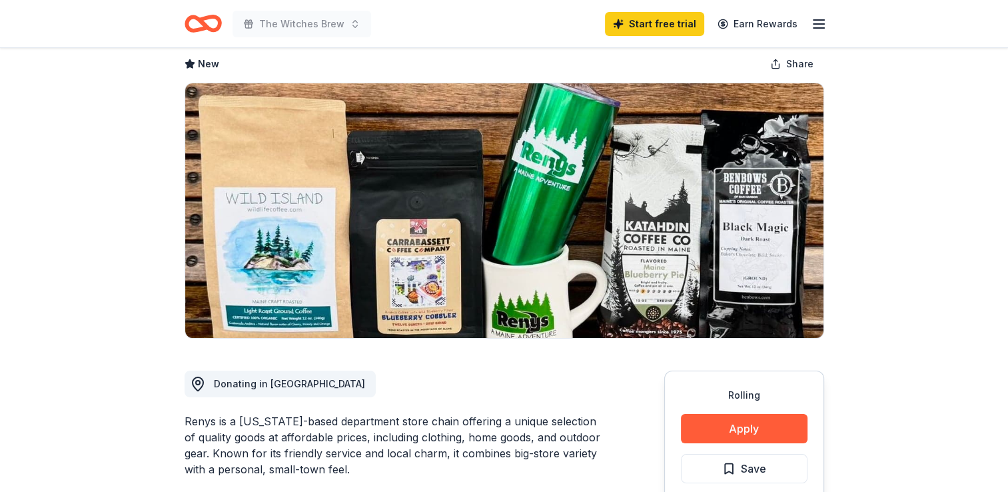
scroll to position [0, 0]
